Goal: Transaction & Acquisition: Purchase product/service

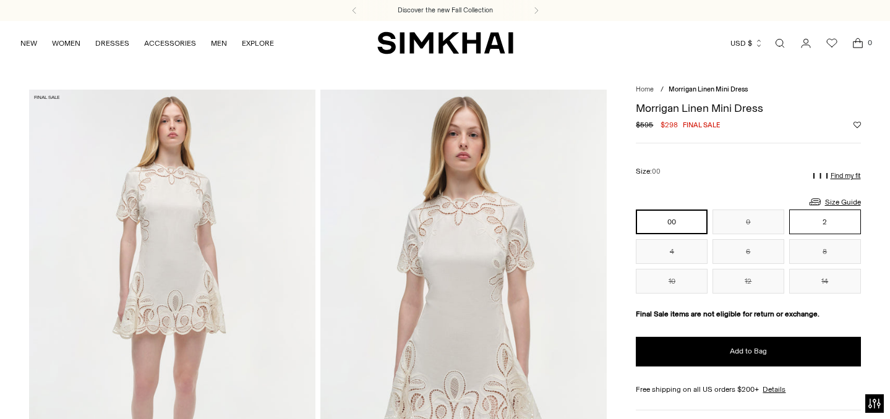
click at [811, 221] on button "2" at bounding box center [825, 222] width 72 height 25
click at [809, 218] on button "2" at bounding box center [825, 222] width 72 height 25
click at [844, 173] on p "Find my fit" at bounding box center [846, 176] width 30 height 7
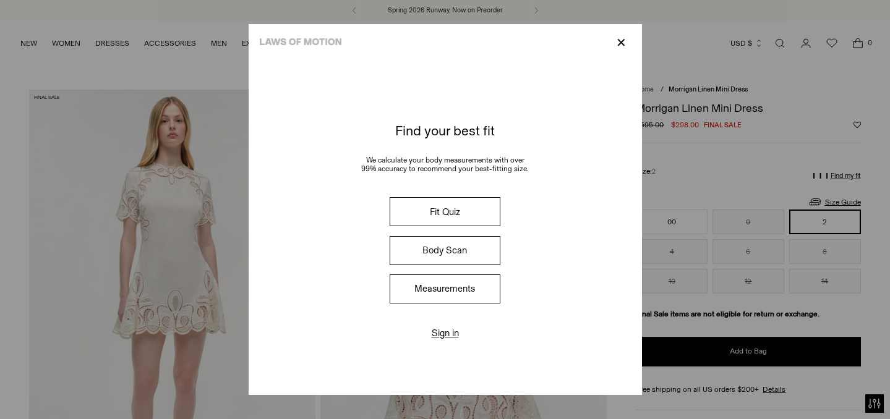
click at [468, 209] on button "Fit Quiz" at bounding box center [445, 211] width 110 height 29
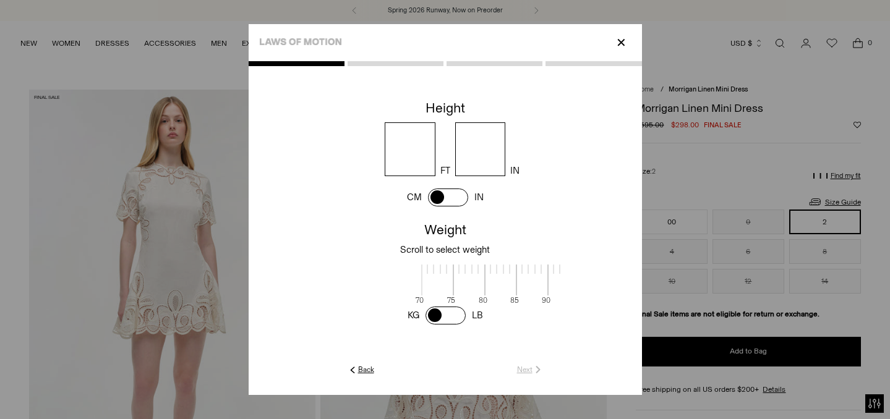
scroll to position [1, 402]
click at [408, 144] on input "number" at bounding box center [410, 149] width 51 height 54
type input "*"
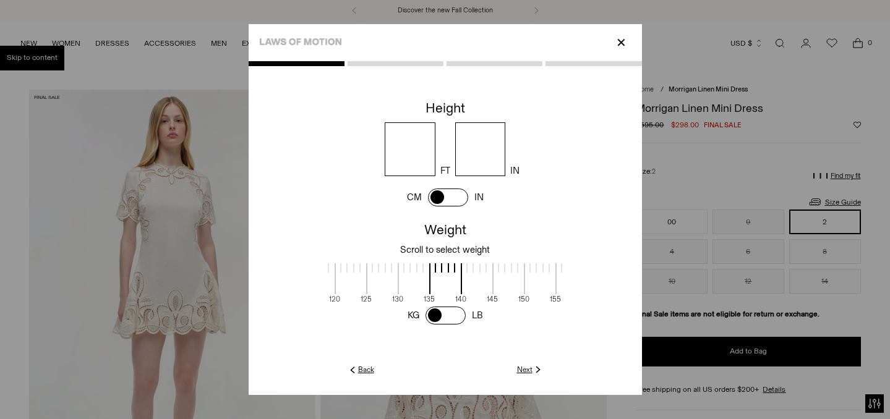
type input "*"
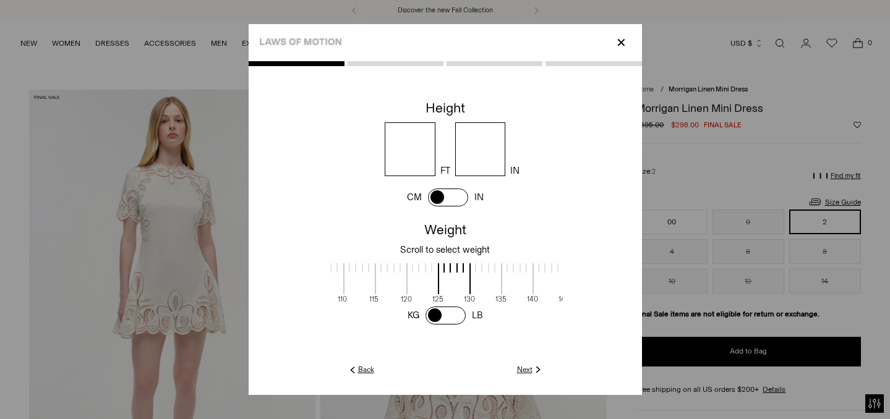
drag, startPoint x: 459, startPoint y: 281, endPoint x: 531, endPoint y: 277, distance: 71.9
click at [531, 277] on span at bounding box center [517, 278] width 33 height 31
drag, startPoint x: 463, startPoint y: 272, endPoint x: 520, endPoint y: 274, distance: 56.9
click at [520, 274] on span at bounding box center [511, 278] width 33 height 31
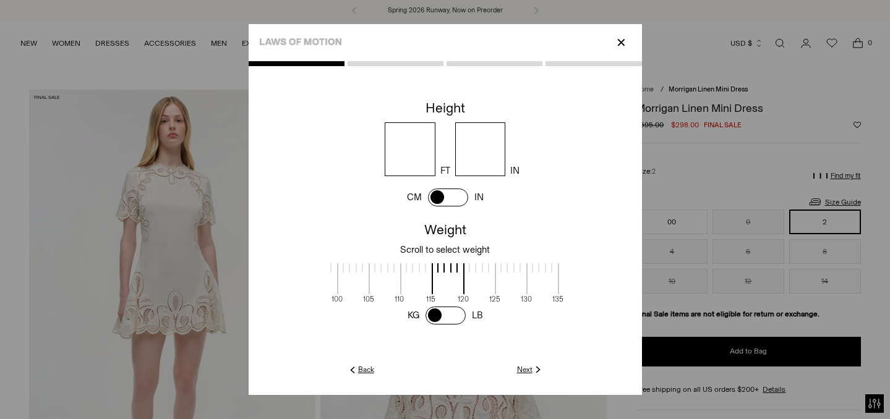
click at [527, 372] on link "Next" at bounding box center [530, 369] width 27 height 11
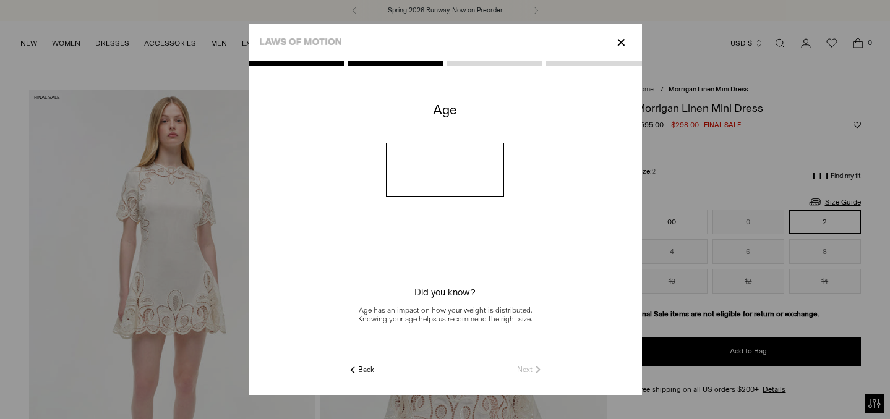
click at [436, 174] on input "number" at bounding box center [445, 170] width 118 height 54
type input "**"
click at [522, 370] on link "Next" at bounding box center [530, 369] width 27 height 11
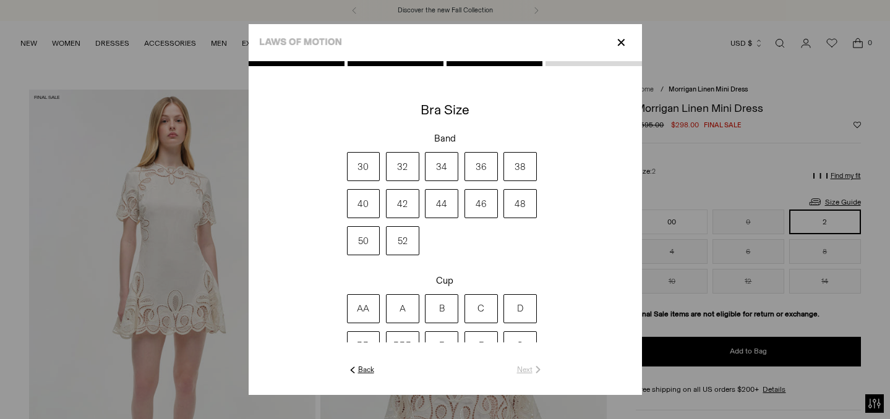
click at [443, 174] on label "34" at bounding box center [441, 166] width 33 height 29
click at [406, 318] on label "A" at bounding box center [402, 308] width 33 height 29
click at [526, 370] on link "Next" at bounding box center [530, 369] width 27 height 11
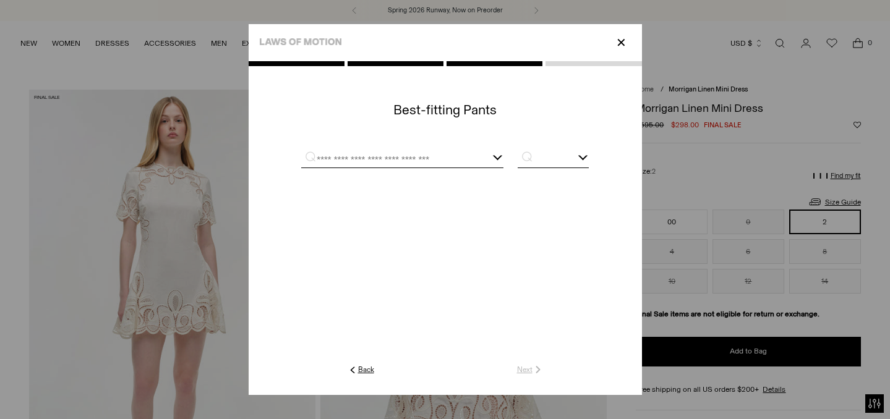
click at [447, 151] on div at bounding box center [444, 159] width 287 height 32
click at [475, 155] on div at bounding box center [402, 159] width 202 height 15
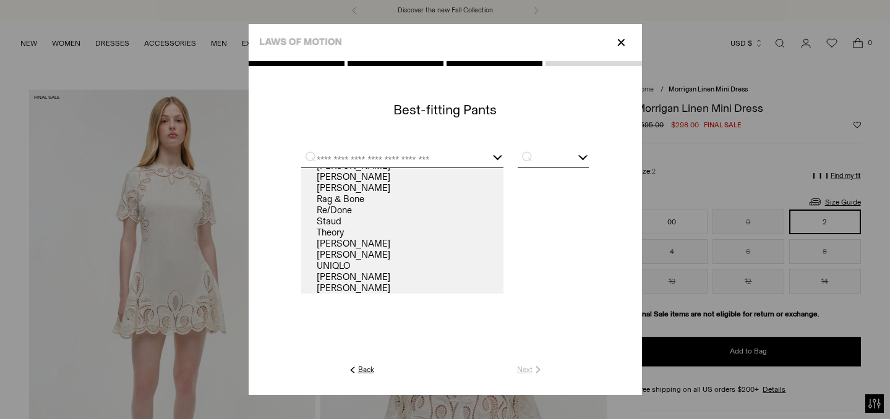
scroll to position [119, 0]
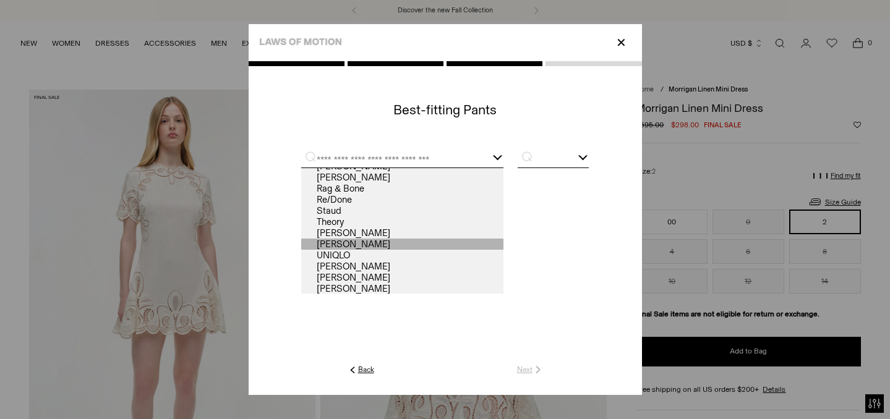
click at [430, 245] on link "Ulla Johnson" at bounding box center [402, 244] width 202 height 11
type input "**********"
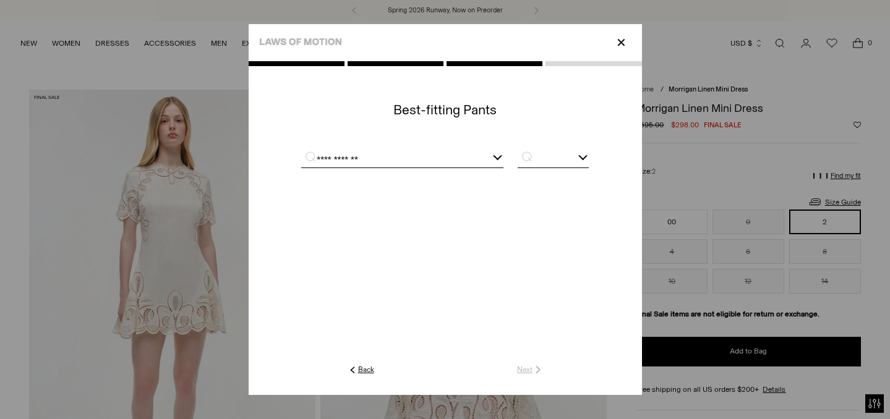
click at [528, 151] on p "⌕" at bounding box center [524, 156] width 24 height 12
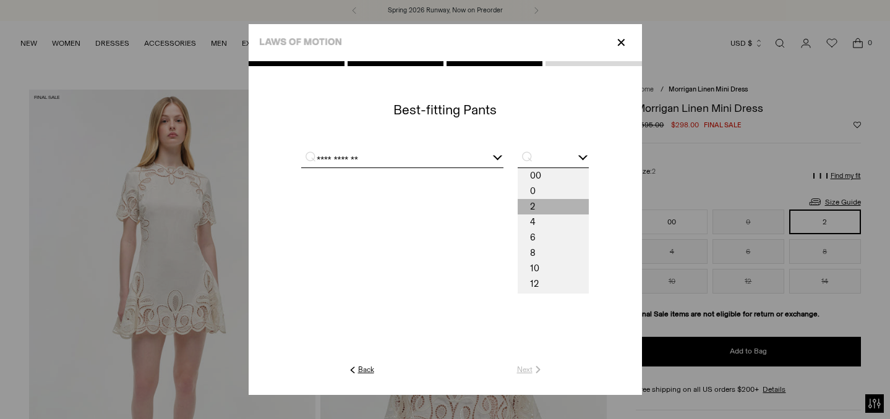
click at [542, 203] on span "2" at bounding box center [553, 206] width 71 height 15
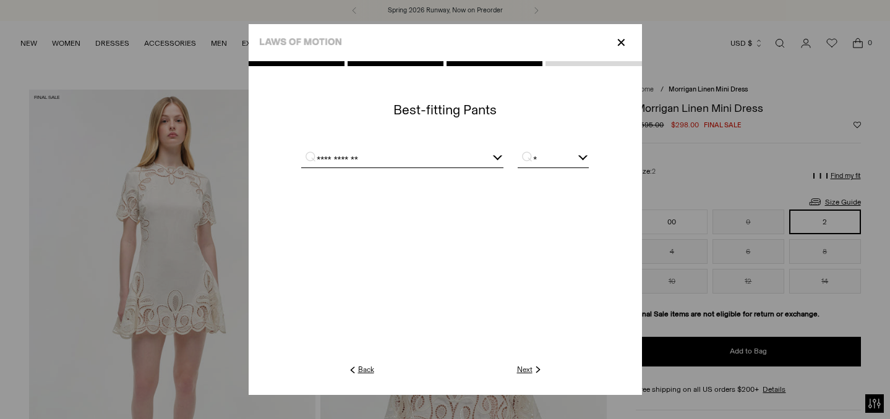
click at [538, 166] on input "*" at bounding box center [553, 159] width 71 height 15
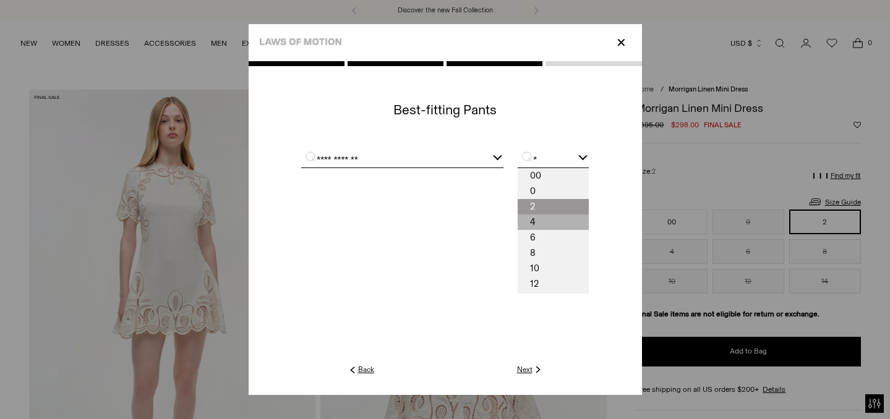
click at [558, 219] on span "4" at bounding box center [553, 222] width 71 height 15
type input "*"
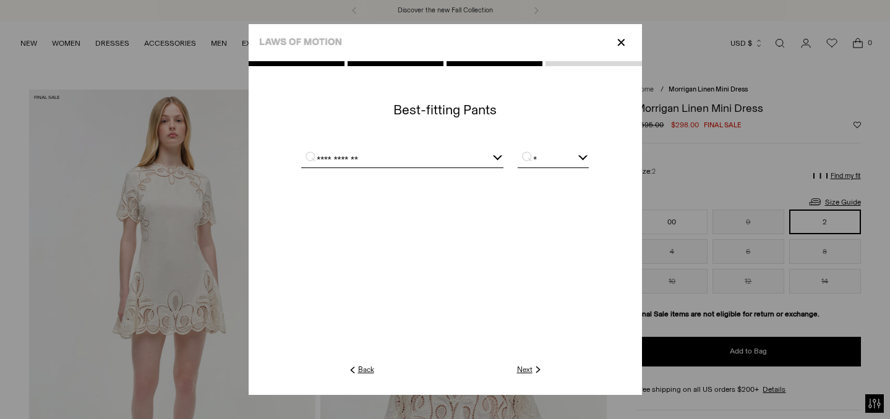
click at [525, 371] on link "Next" at bounding box center [530, 369] width 27 height 11
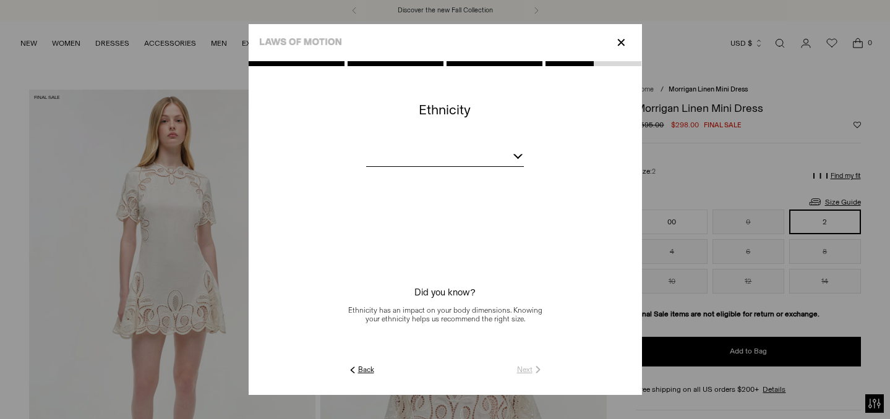
click at [467, 155] on div at bounding box center [444, 158] width 157 height 15
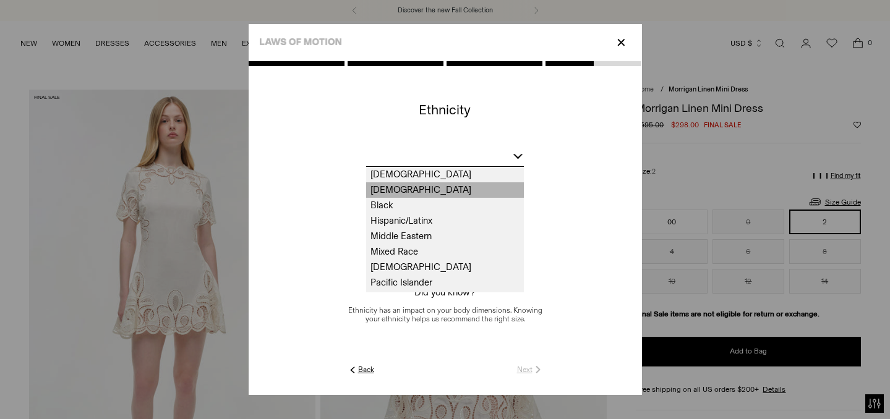
click at [443, 193] on span "Asian" at bounding box center [444, 189] width 157 height 15
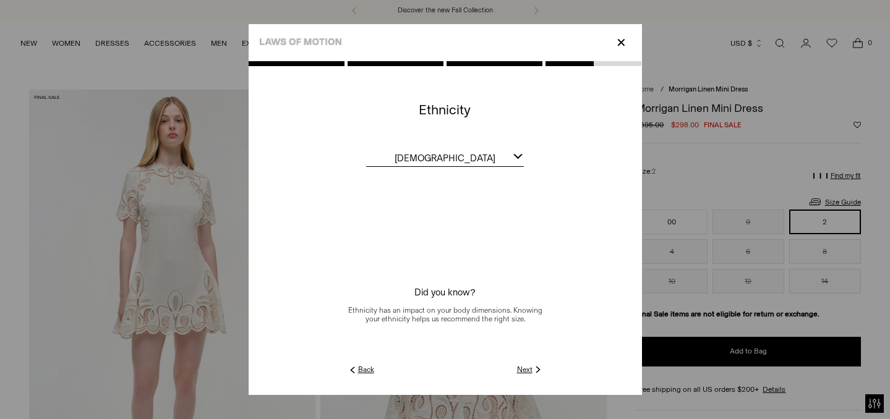
click at [528, 369] on link "Next" at bounding box center [530, 369] width 27 height 11
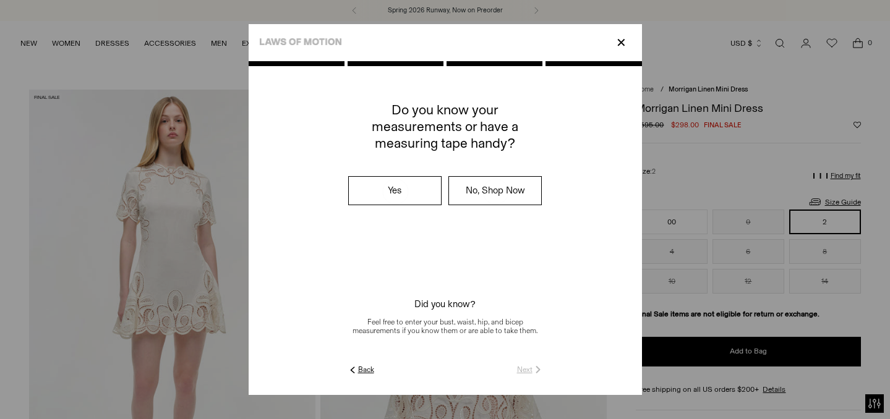
click at [468, 177] on label "No, Shop Now" at bounding box center [495, 191] width 92 height 28
click at [518, 368] on link "Submit" at bounding box center [525, 369] width 35 height 11
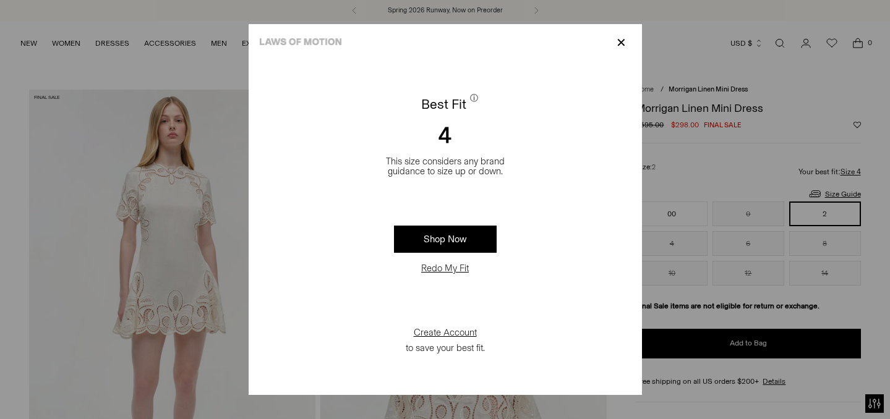
click at [458, 268] on button "Redo My Fit" at bounding box center [444, 268] width 55 height 12
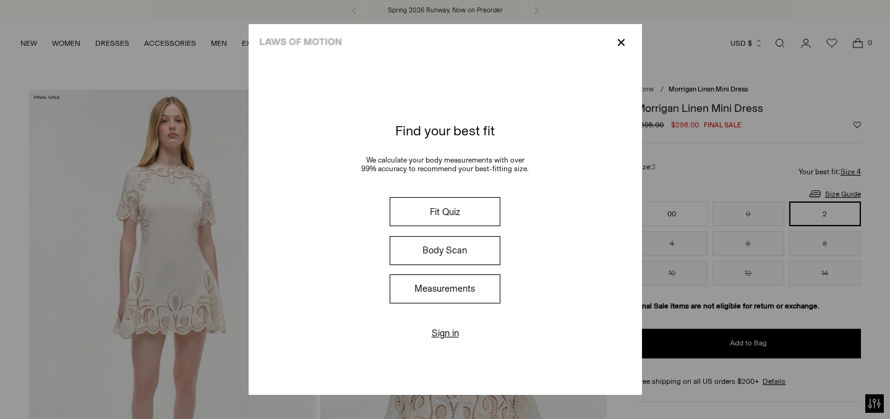
click at [477, 252] on button "Body Scan" at bounding box center [445, 250] width 110 height 29
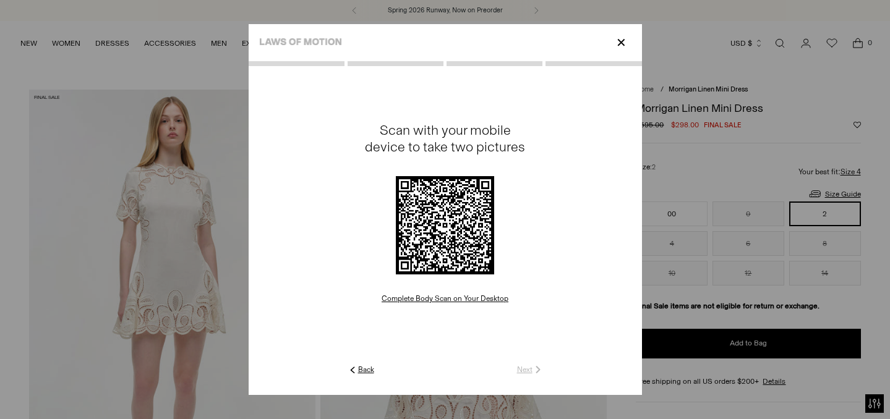
click at [474, 297] on link "Complete Body Scan on Your Desktop" at bounding box center [445, 298] width 127 height 9
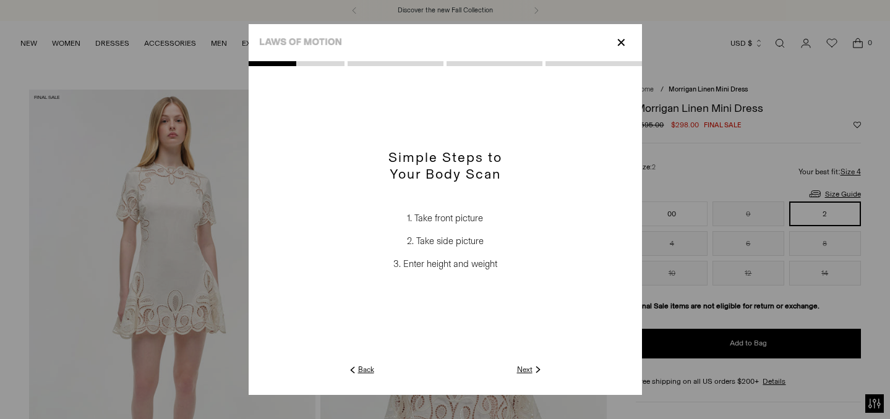
click at [526, 367] on link "Next" at bounding box center [530, 369] width 27 height 11
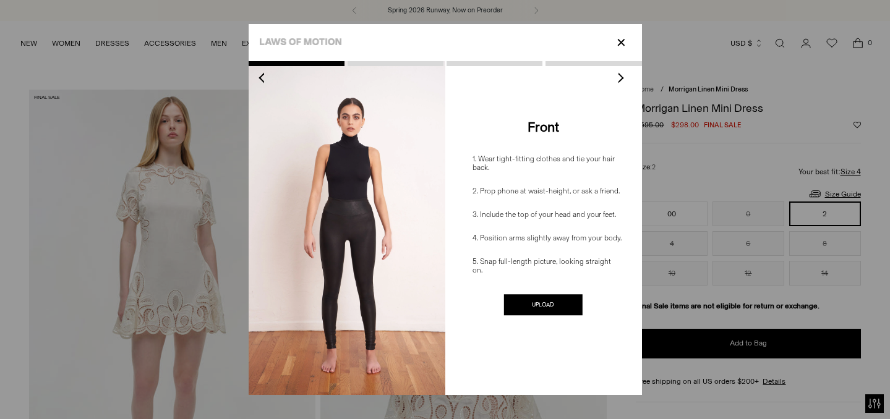
click at [625, 46] on p "✕" at bounding box center [621, 42] width 17 height 21
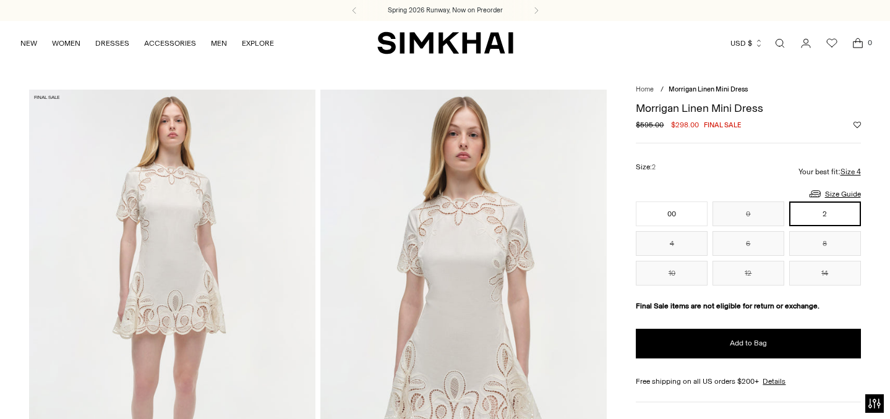
click at [554, 50] on div "Currency USD $ Albania (ALL L) Algeria (DZD د.ج) Andorra (EUR €) Angola (AOA Kz…" at bounding box center [691, 43] width 357 height 27
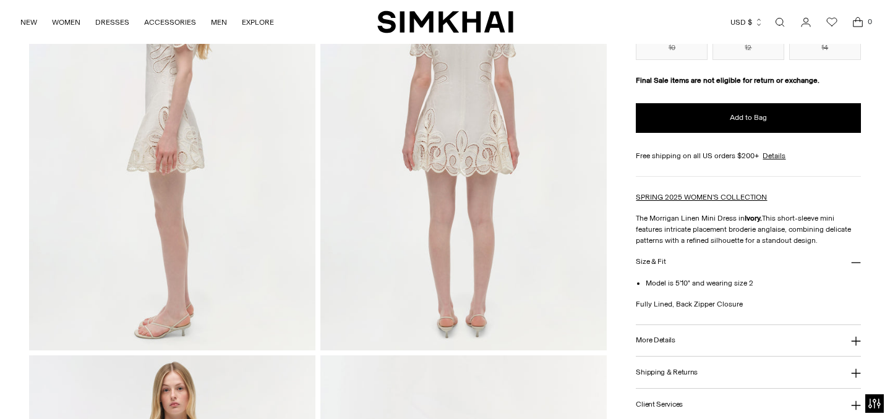
scroll to position [579, 0]
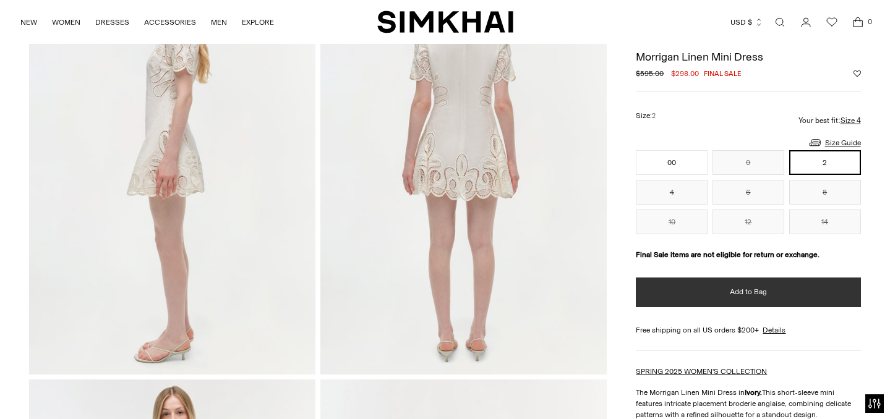
click at [712, 284] on button "Add to Bag" at bounding box center [748, 293] width 224 height 30
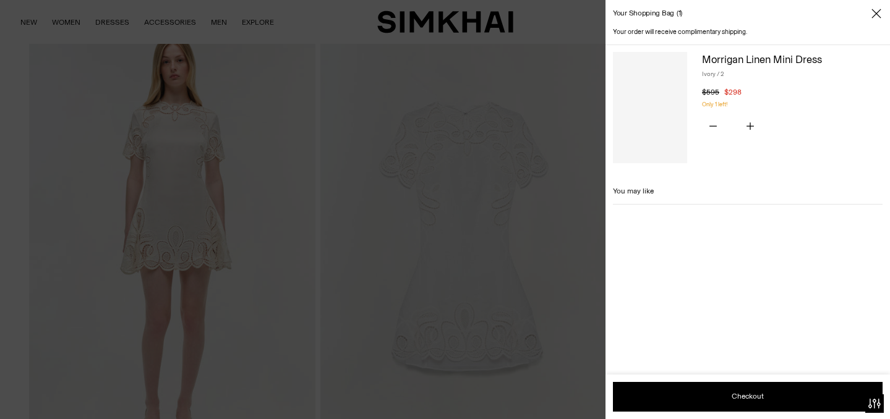
scroll to position [0, 0]
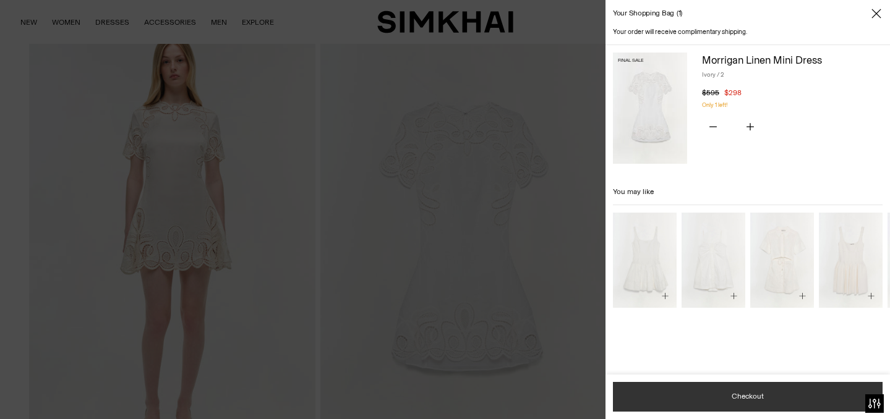
click at [707, 392] on button "Checkout" at bounding box center [748, 397] width 270 height 30
